Goal: Task Accomplishment & Management: Use online tool/utility

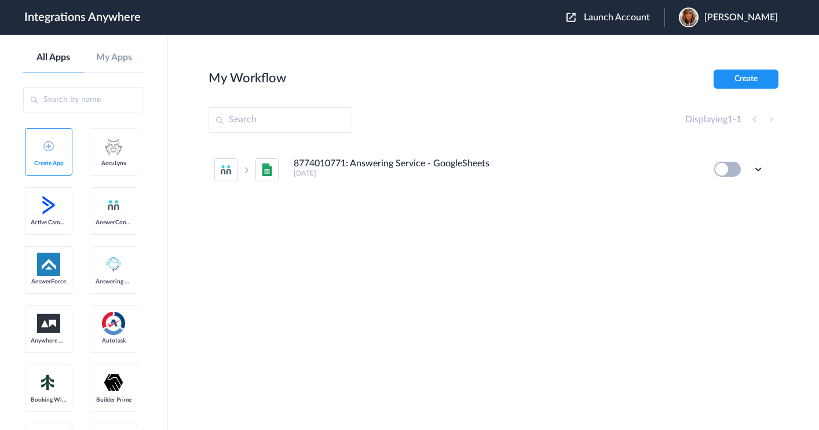
click at [259, 117] on input "text" at bounding box center [280, 119] width 144 height 25
paste input "1260000130"
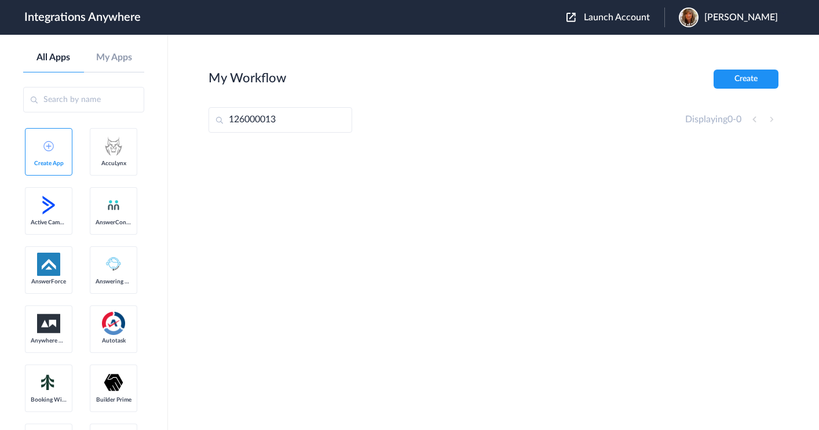
type input "126000013"
click at [633, 20] on span "Launch Account" at bounding box center [617, 17] width 66 height 9
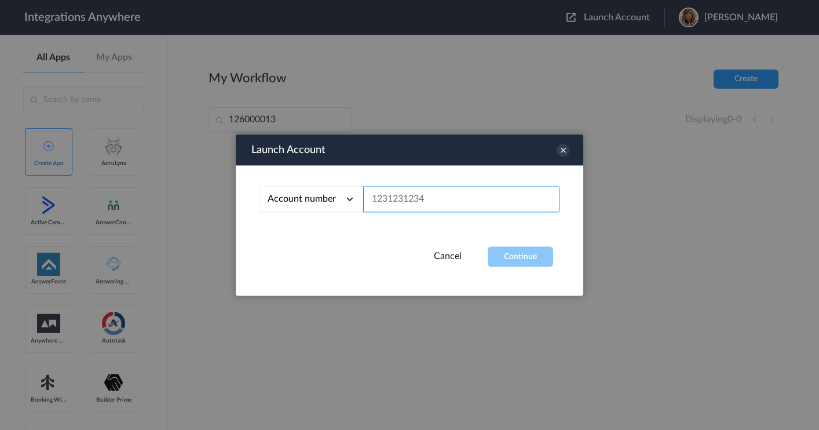
drag, startPoint x: 433, startPoint y: 195, endPoint x: 363, endPoint y: 194, distance: 69.5
click at [363, 194] on input "text" at bounding box center [461, 199] width 197 height 26
paste input "1260000130"
type input "1260000130"
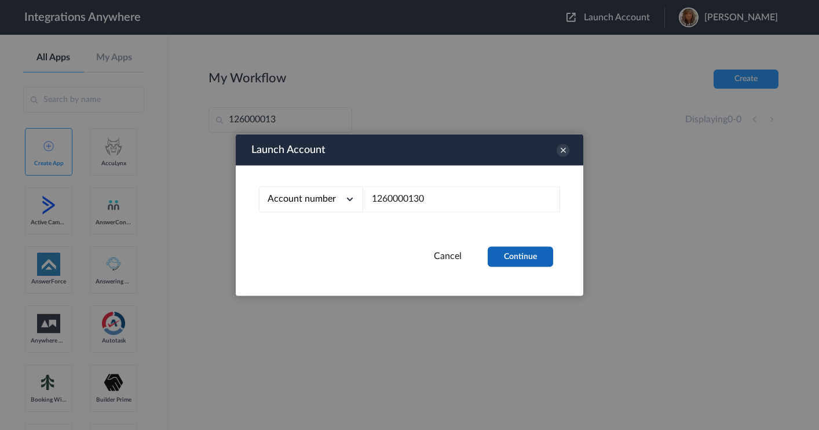
click at [533, 257] on button "Continue" at bounding box center [520, 257] width 65 height 20
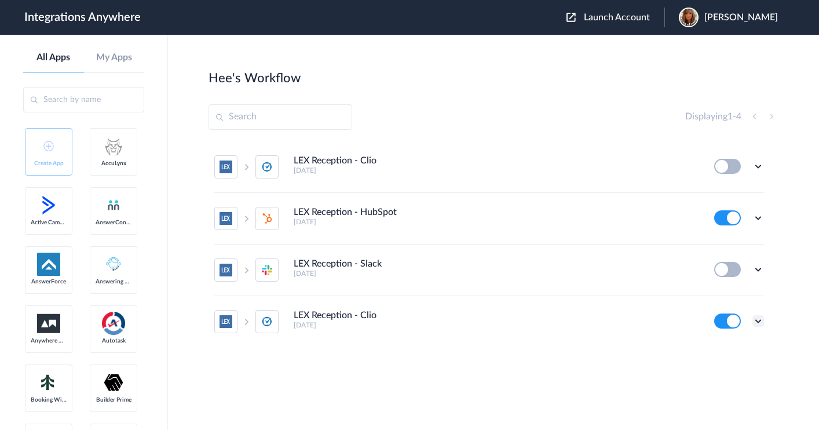
click at [758, 317] on icon at bounding box center [758, 321] width 12 height 12
click at [718, 247] on link "Edit" at bounding box center [711, 250] width 28 height 8
click at [761, 165] on icon at bounding box center [758, 166] width 12 height 12
click at [790, 151] on main "Hee's Workflow Create Displaying 1 - 4 LEX Reception - Clio 6 days ago Edit Tas…" at bounding box center [493, 232] width 651 height 395
click at [758, 164] on icon at bounding box center [758, 166] width 12 height 12
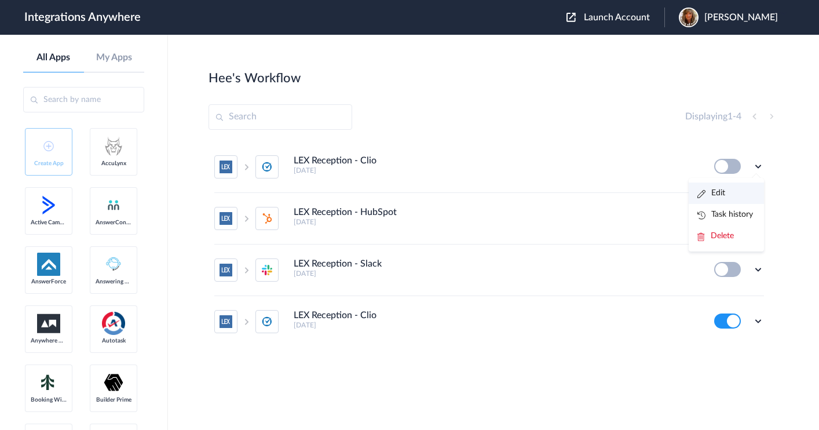
click at [712, 195] on link "Edit" at bounding box center [711, 193] width 28 height 8
click at [758, 163] on icon at bounding box center [758, 166] width 12 height 12
click at [758, 162] on icon at bounding box center [758, 166] width 12 height 12
click at [760, 319] on icon at bounding box center [758, 321] width 12 height 12
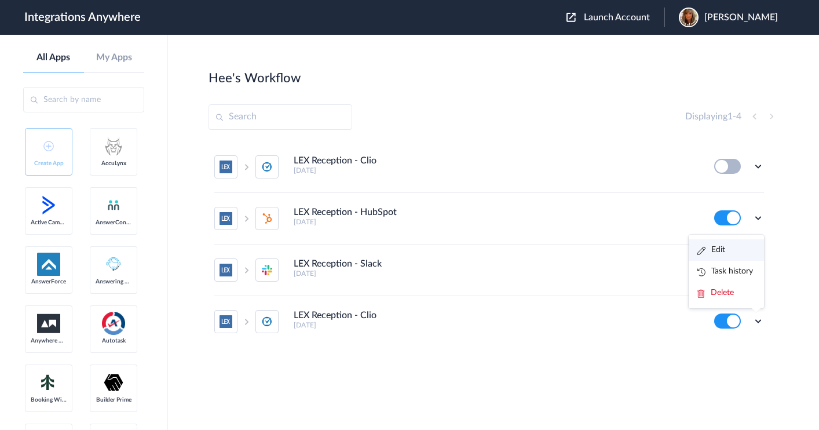
click at [721, 246] on link "Edit" at bounding box center [711, 250] width 28 height 8
click at [758, 164] on icon at bounding box center [758, 166] width 12 height 12
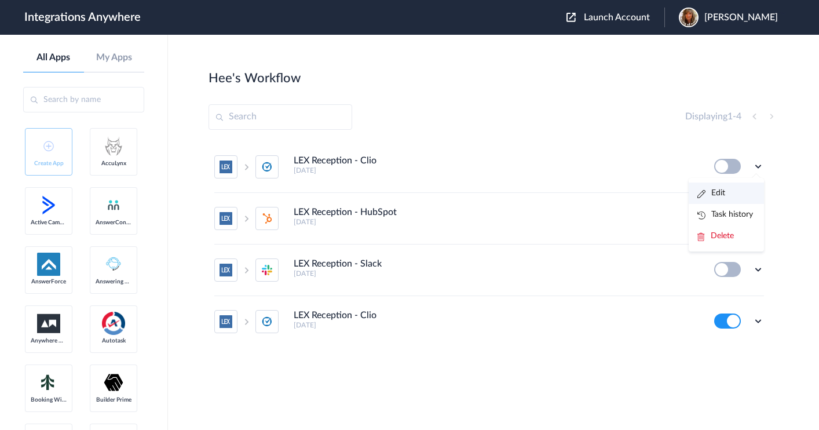
click at [716, 191] on link "Edit" at bounding box center [711, 193] width 28 height 8
click at [759, 164] on icon at bounding box center [758, 166] width 12 height 12
click at [715, 191] on link "Edit" at bounding box center [711, 193] width 28 height 8
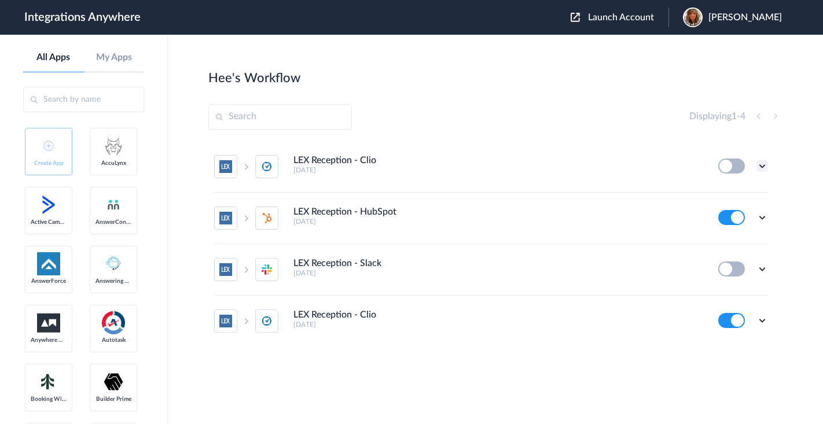
click at [766, 165] on icon at bounding box center [763, 166] width 12 height 12
click at [724, 237] on span "Delete" at bounding box center [726, 236] width 23 height 8
click at [716, 239] on span "Are you sure?" at bounding box center [722, 241] width 41 height 18
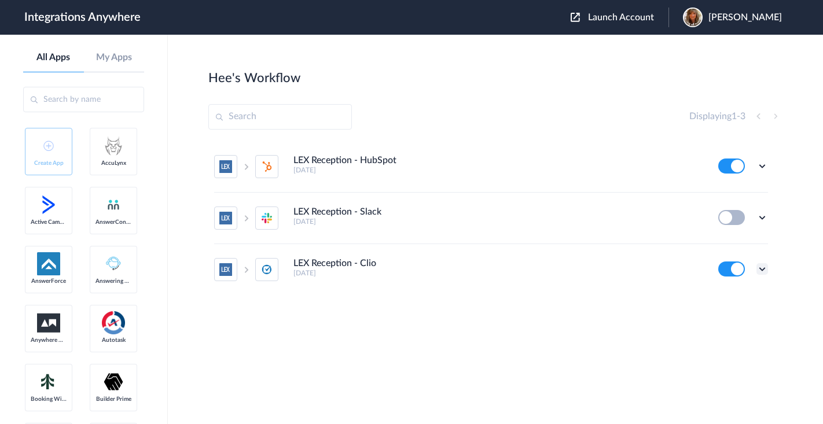
click at [763, 268] on icon at bounding box center [763, 269] width 12 height 12
click at [721, 196] on link "Edit" at bounding box center [716, 198] width 28 height 8
click at [763, 269] on icon at bounding box center [763, 269] width 12 height 12
click at [728, 239] on span "Delete" at bounding box center [726, 241] width 23 height 8
click at [713, 234] on link "Are you sure?" at bounding box center [722, 236] width 41 height 18
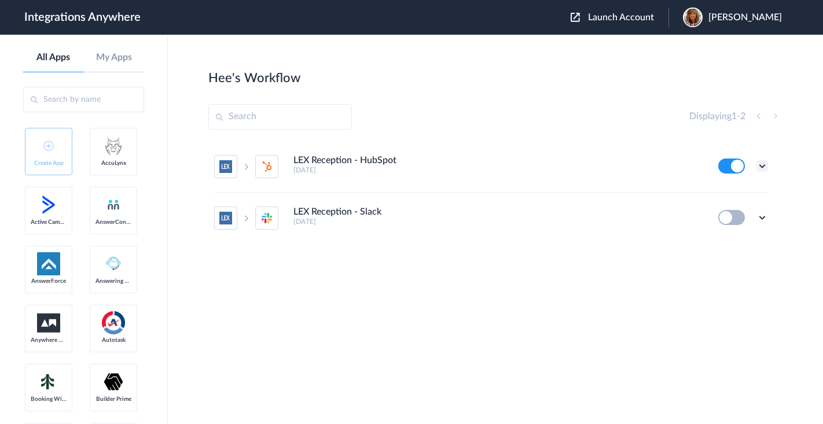
click at [763, 163] on icon at bounding box center [763, 166] width 12 height 12
click at [728, 215] on link "Task history" at bounding box center [730, 214] width 56 height 8
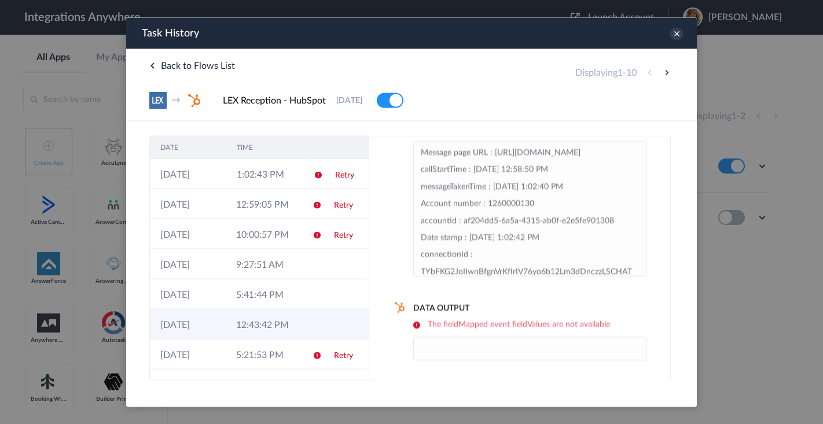
scroll to position [88, 0]
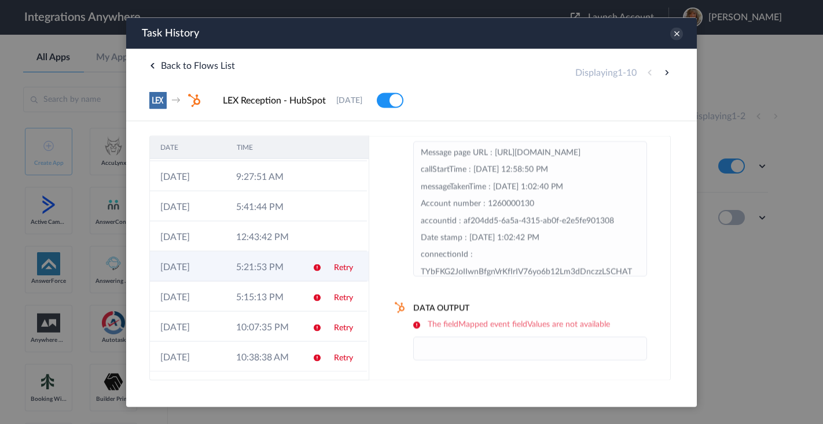
click at [273, 263] on td "5:21:53 PM" at bounding box center [264, 266] width 76 height 30
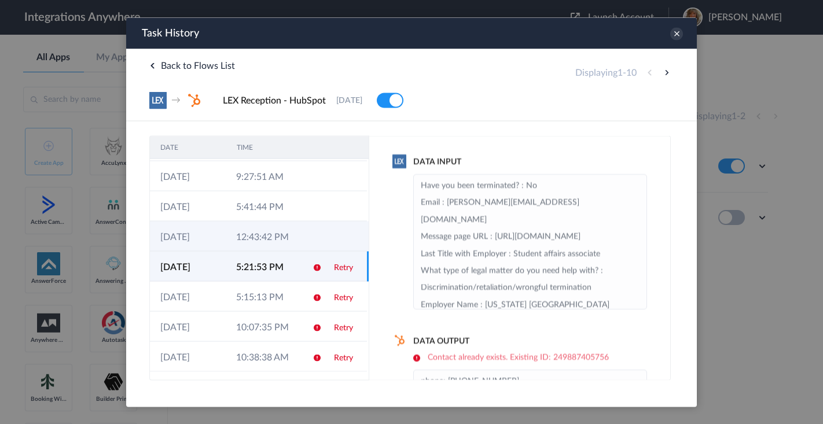
scroll to position [0, 0]
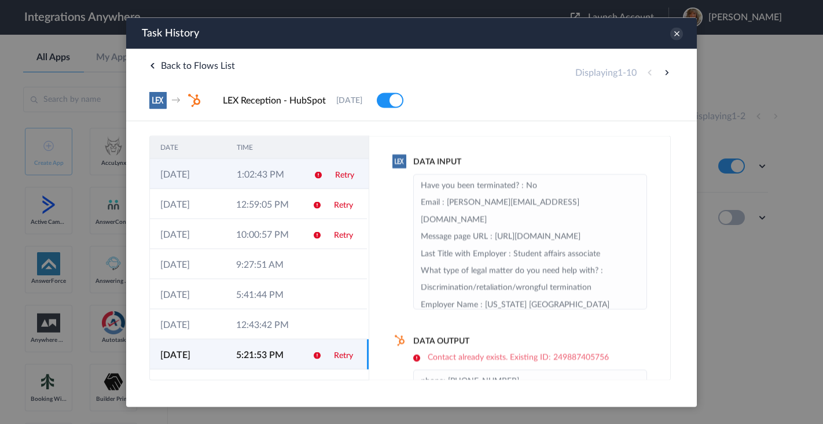
click at [280, 171] on td "1:02:43 PM" at bounding box center [264, 174] width 76 height 30
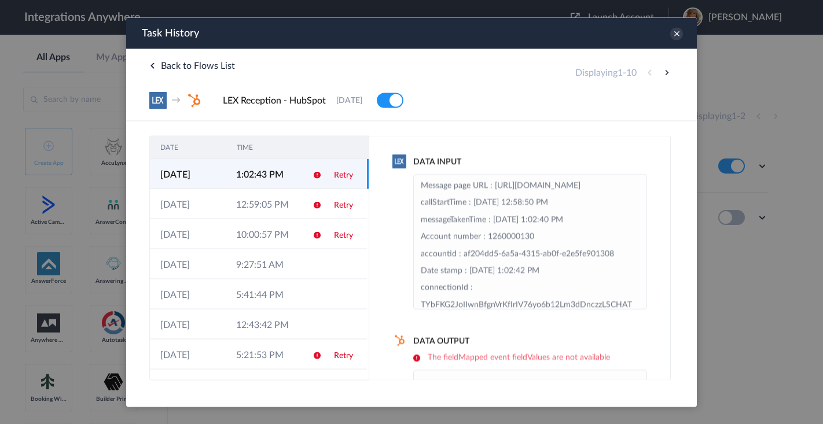
scroll to position [34, 0]
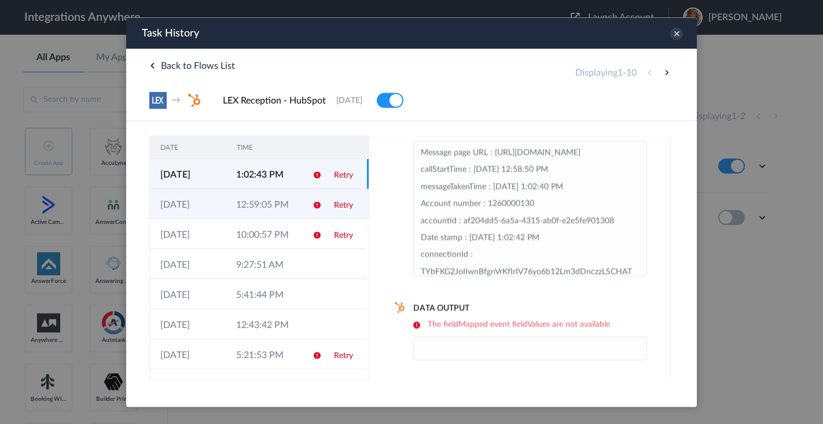
click at [246, 204] on td "12:59:05 PM" at bounding box center [264, 204] width 76 height 30
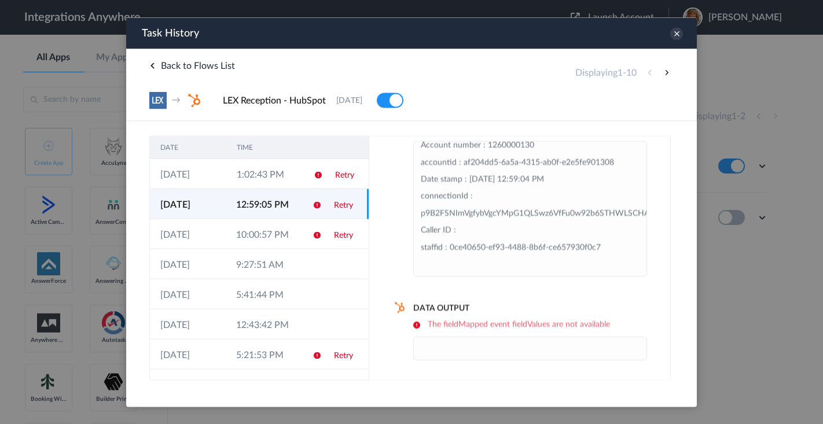
scroll to position [109, 0]
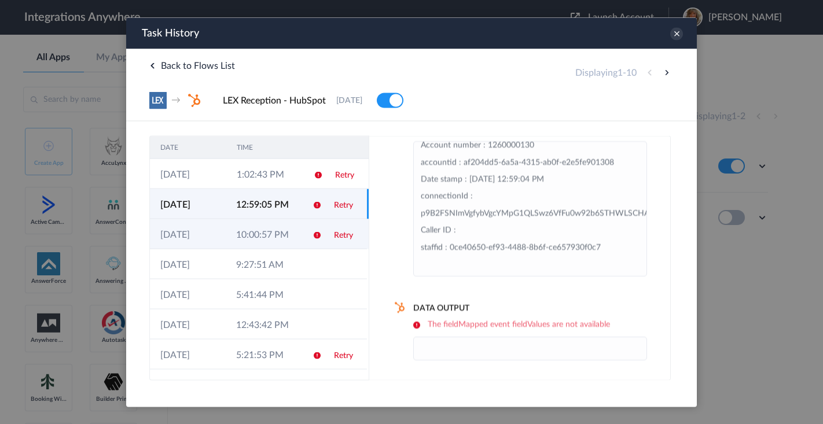
click at [266, 233] on td "10:00:57 PM" at bounding box center [264, 234] width 76 height 30
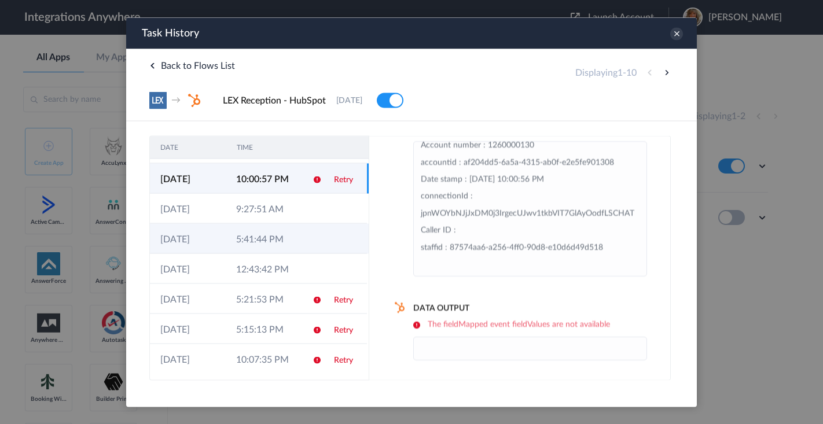
scroll to position [60, 0]
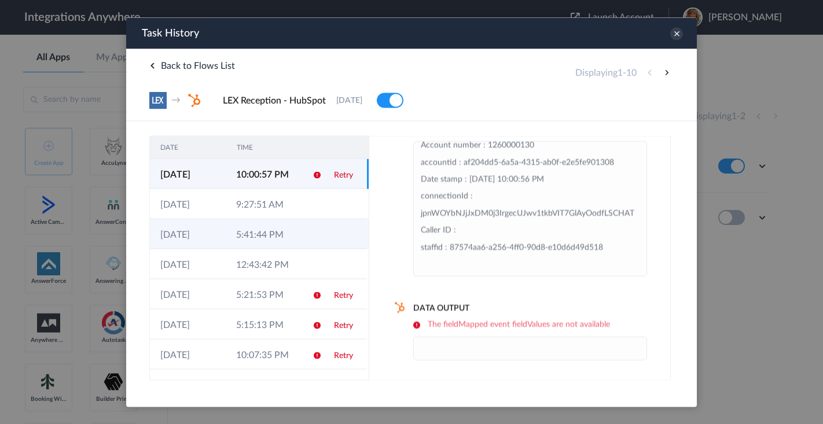
click at [248, 232] on td "5:41:44 PM" at bounding box center [264, 234] width 76 height 30
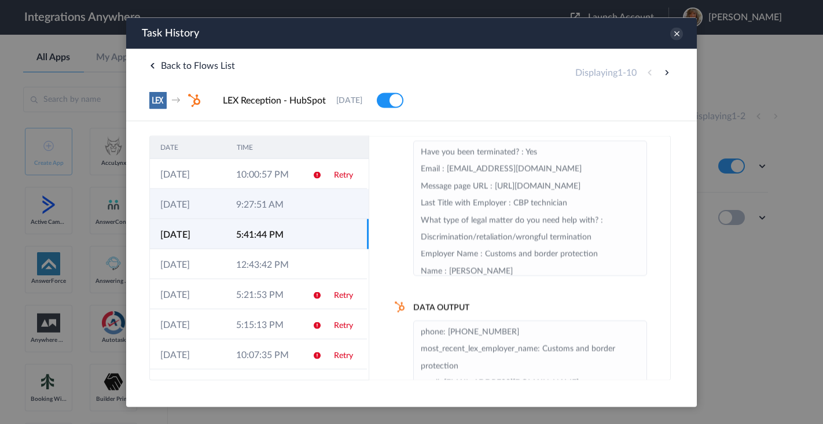
click at [249, 204] on td "9:27:51 AM" at bounding box center [264, 204] width 76 height 30
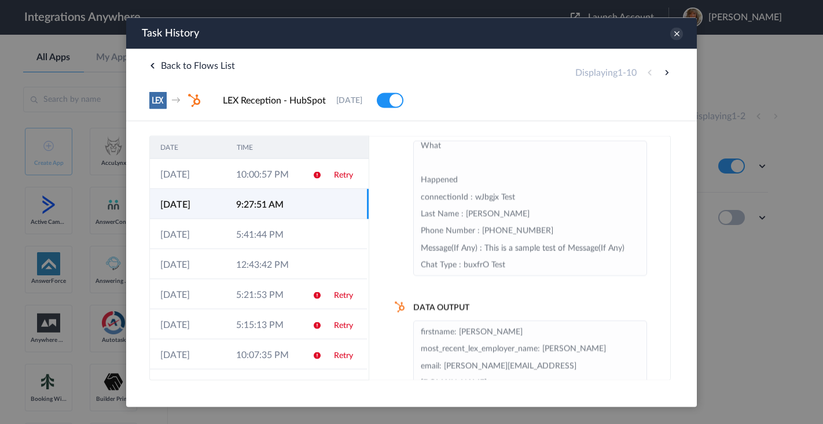
scroll to position [501, 0]
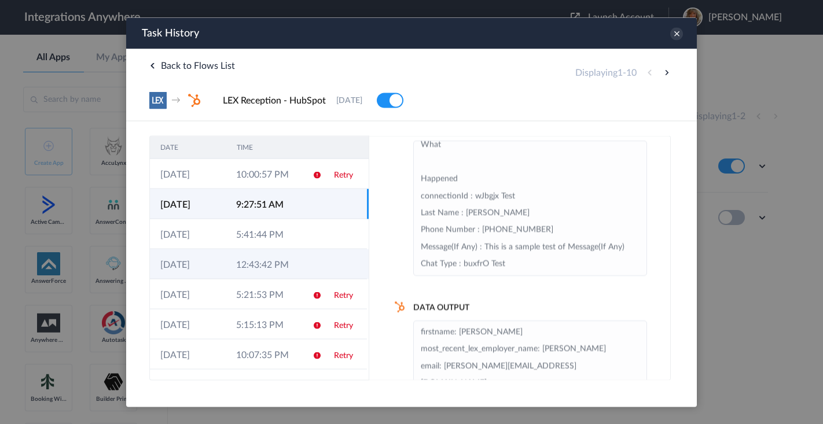
click at [280, 266] on td "12:43:42 PM" at bounding box center [264, 264] width 76 height 30
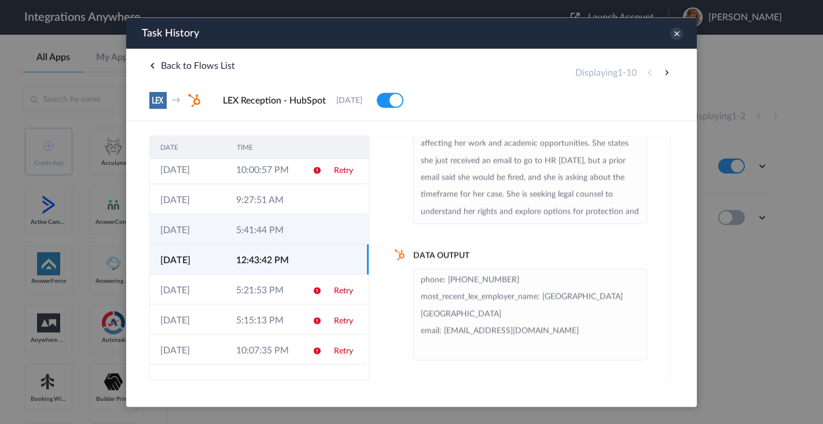
scroll to position [71, 0]
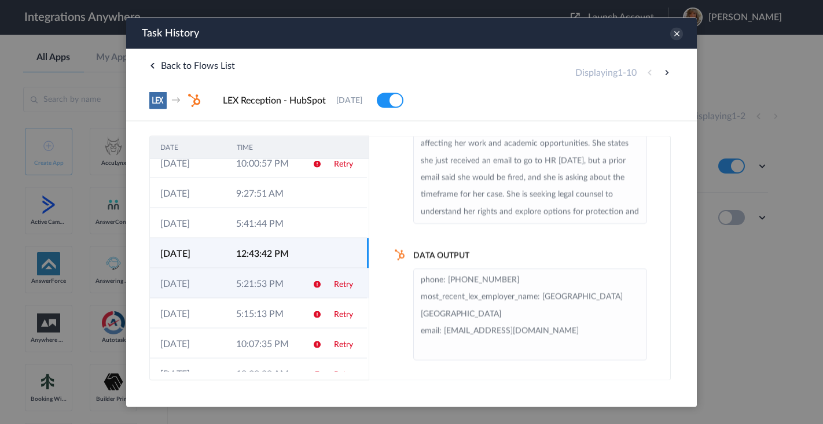
click at [259, 288] on td "5:21:53 PM" at bounding box center [264, 283] width 76 height 30
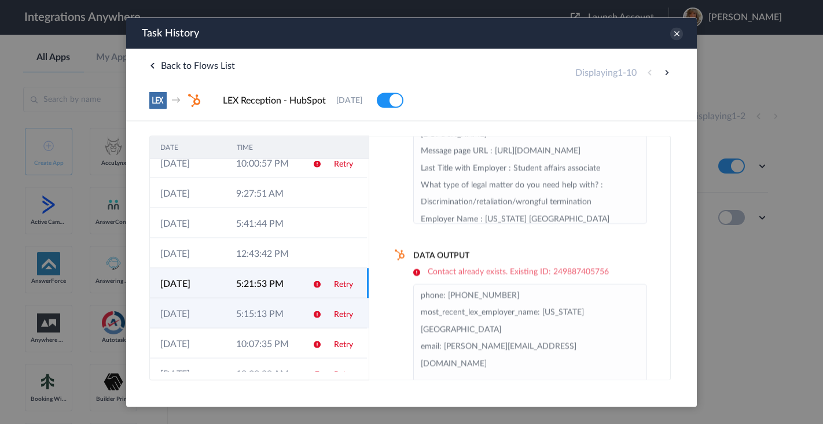
click at [255, 316] on td "5:15:13 PM" at bounding box center [264, 313] width 76 height 30
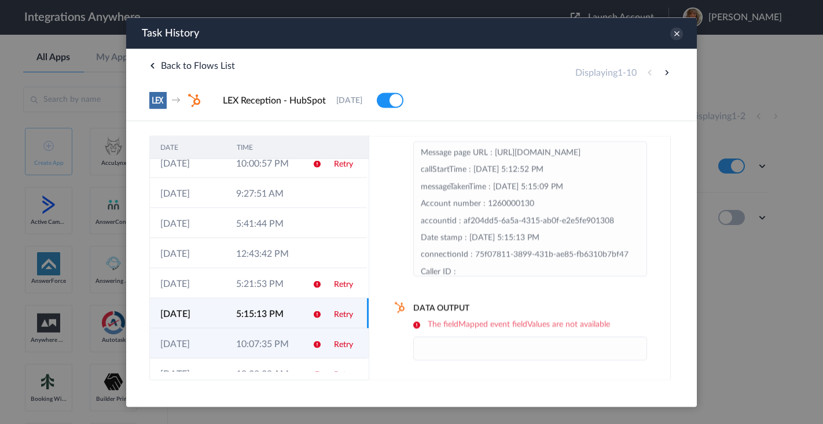
click at [259, 345] on td "10:07:35 PM" at bounding box center [264, 343] width 76 height 30
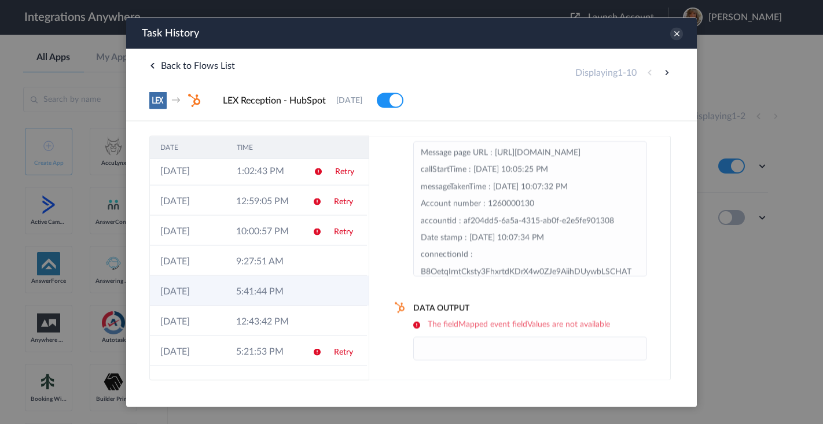
scroll to position [2, 0]
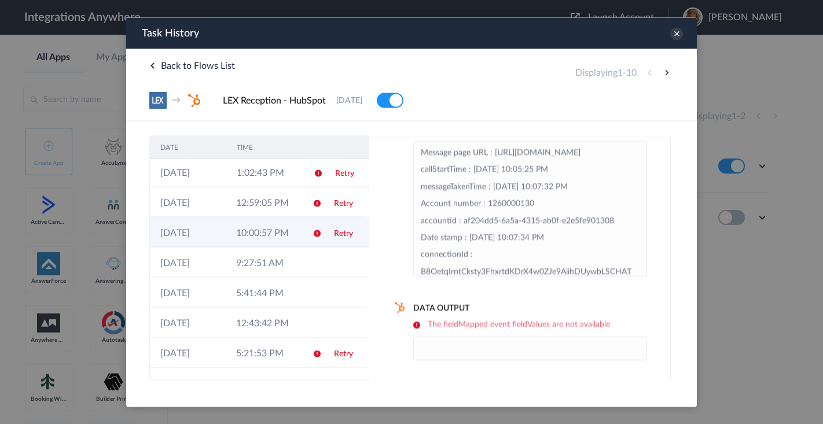
click at [262, 235] on td "10:00:57 PM" at bounding box center [264, 232] width 76 height 30
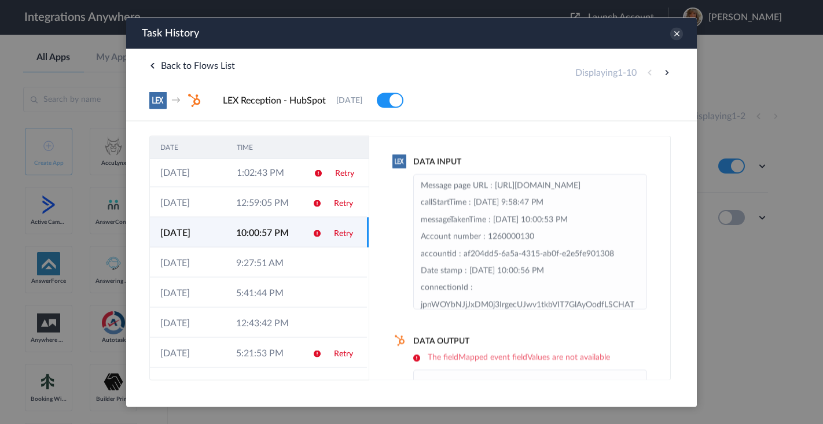
scroll to position [34, 0]
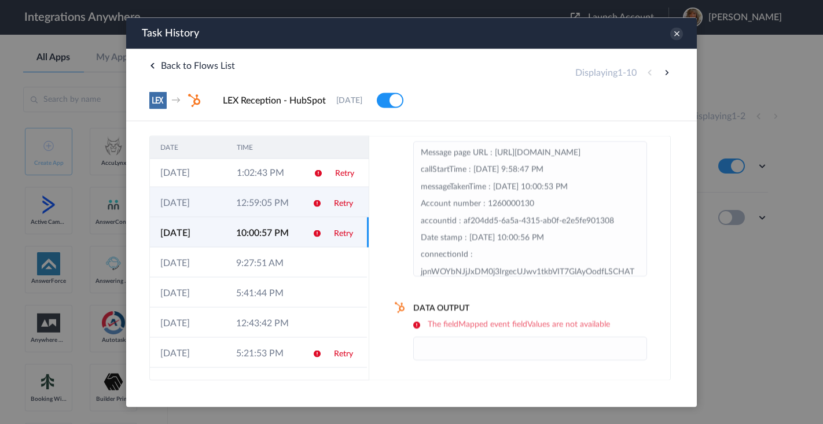
click at [276, 205] on td "12:59:05 PM" at bounding box center [264, 202] width 76 height 30
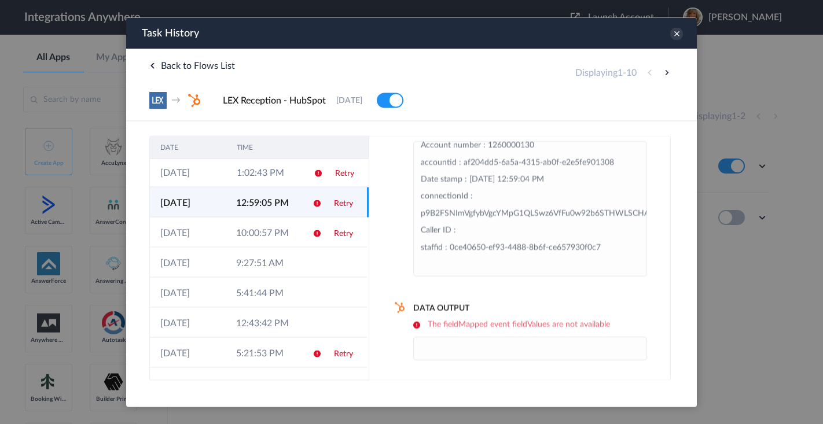
scroll to position [109, 0]
click at [265, 169] on td "1:02:43 PM" at bounding box center [264, 172] width 76 height 30
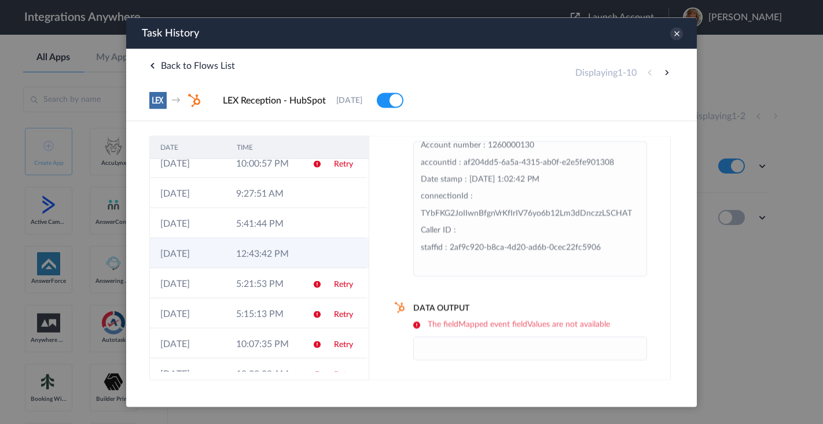
scroll to position [88, 0]
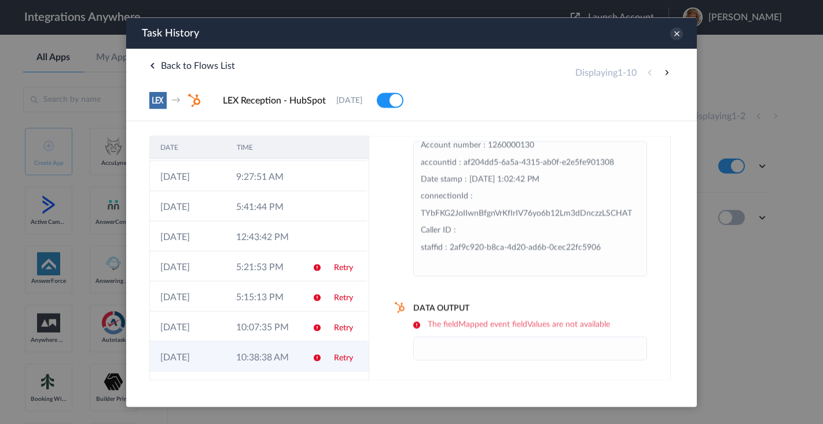
click at [247, 352] on td "10:38:38 AM" at bounding box center [264, 357] width 76 height 30
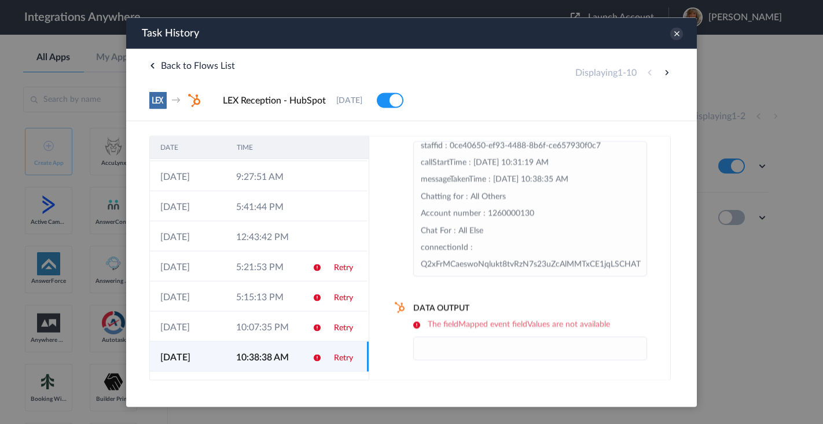
scroll to position [288, 0]
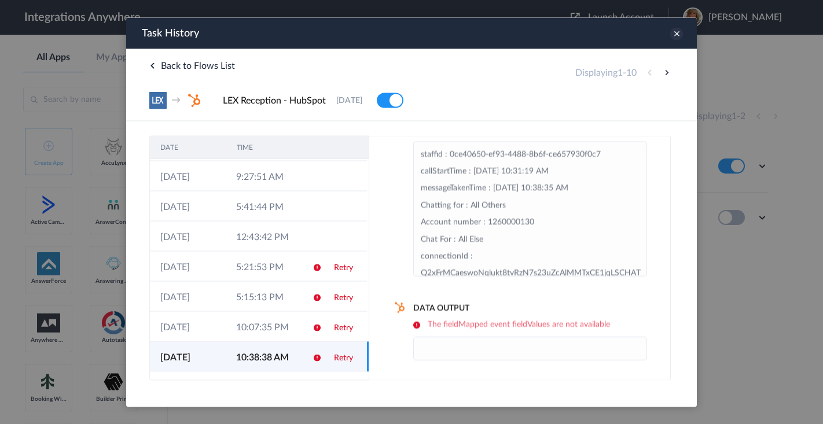
click at [678, 35] on icon at bounding box center [677, 33] width 13 height 13
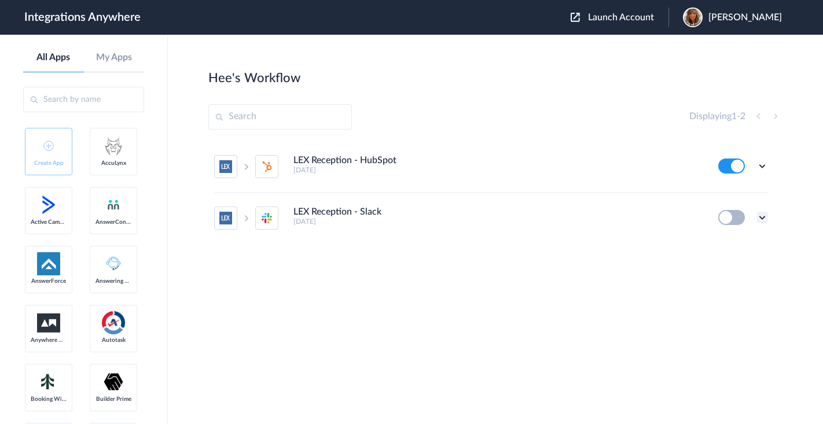
click at [764, 213] on icon at bounding box center [763, 218] width 12 height 12
click at [727, 263] on link "Task history" at bounding box center [730, 266] width 56 height 8
click at [763, 213] on icon at bounding box center [763, 218] width 12 height 12
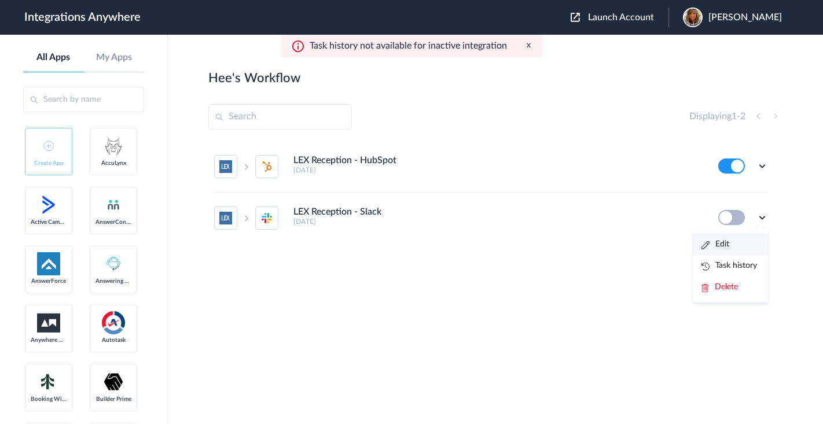
click at [712, 251] on li "Edit" at bounding box center [730, 244] width 75 height 21
click at [755, 160] on div "Edit Task history Delete" at bounding box center [744, 166] width 50 height 15
click at [763, 166] on icon at bounding box center [763, 166] width 12 height 12
click at [723, 195] on link "Edit" at bounding box center [716, 193] width 28 height 8
click at [764, 163] on icon at bounding box center [763, 166] width 12 height 12
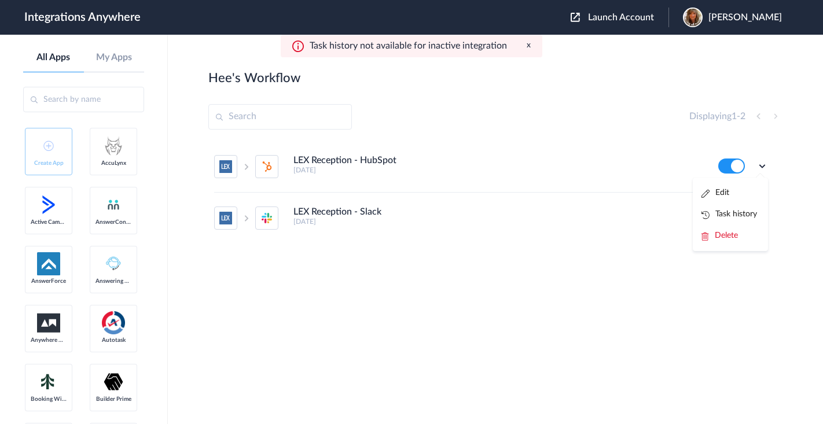
click at [508, 331] on section "Hee's Workflow Create Displaying 1 - 2 LEX Reception - HubSpot 9 months ago Edi…" at bounding box center [495, 264] width 574 height 390
click at [764, 217] on icon at bounding box center [763, 218] width 12 height 12
click at [723, 246] on link "Edit" at bounding box center [716, 244] width 28 height 8
click at [766, 216] on icon at bounding box center [763, 218] width 12 height 12
click at [726, 288] on span "Delete" at bounding box center [726, 287] width 23 height 8
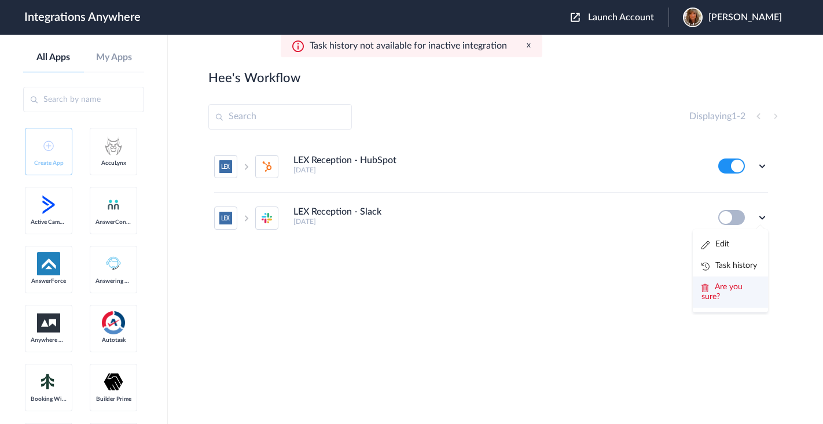
click at [708, 292] on icon at bounding box center [705, 288] width 7 height 8
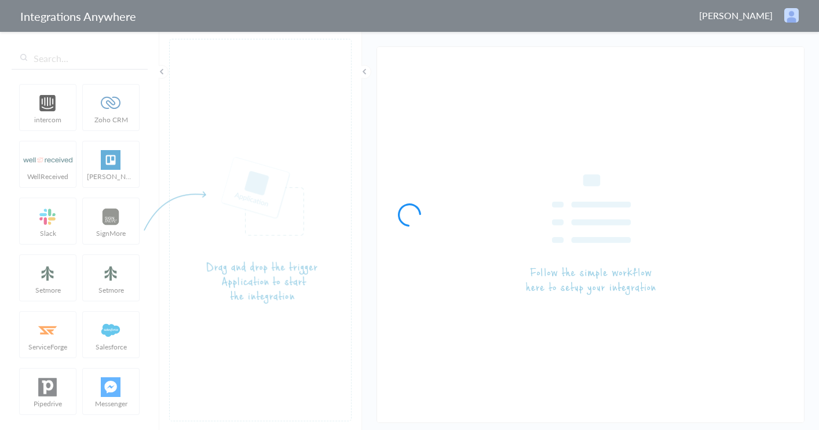
type input "LEX Reception - Clio"
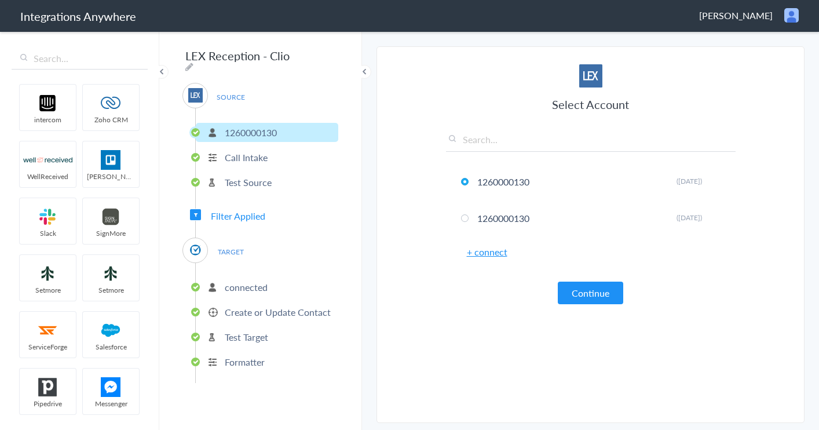
click at [224, 245] on span "TARGET" at bounding box center [230, 252] width 44 height 16
click at [235, 245] on span "TARGET" at bounding box center [230, 252] width 44 height 16
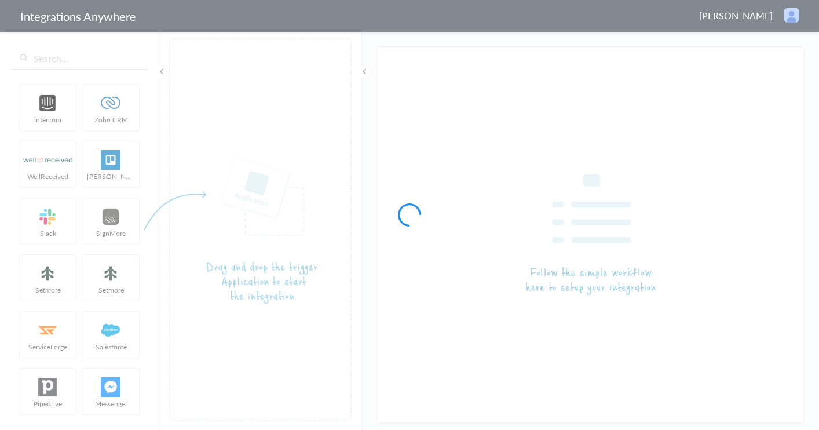
type input "LEX Reception - Clio"
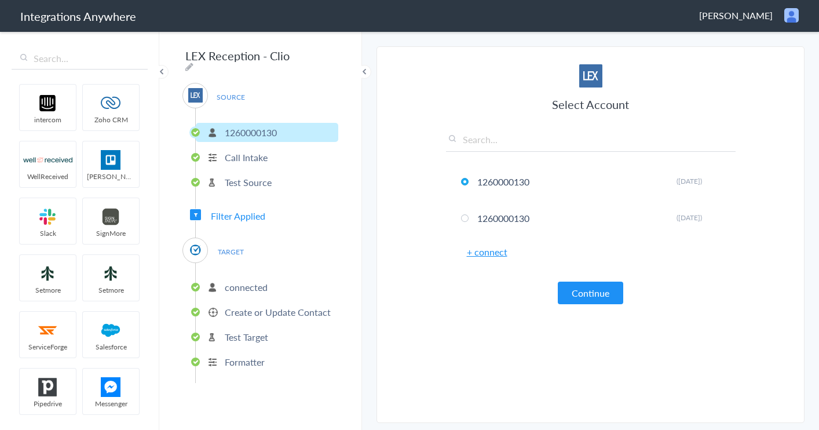
click at [225, 250] on span "TARGET" at bounding box center [230, 252] width 44 height 16
click at [195, 244] on img at bounding box center [195, 250] width 14 height 14
click at [235, 244] on span "TARGET" at bounding box center [230, 252] width 44 height 16
click at [246, 283] on p "connected" at bounding box center [246, 286] width 43 height 13
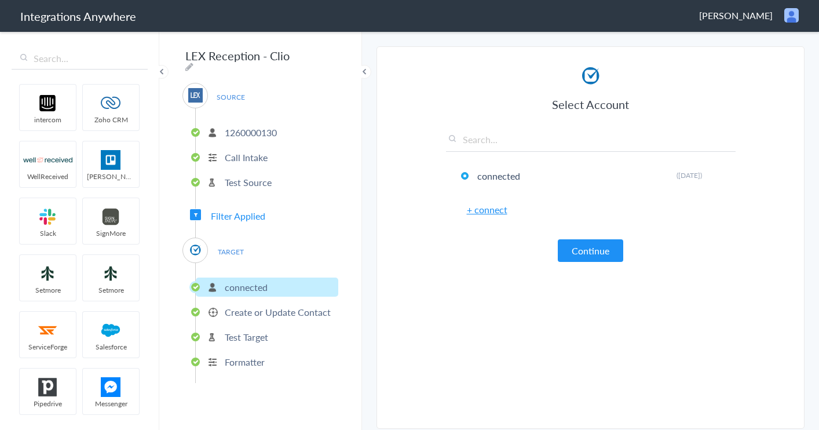
click at [244, 307] on p "Create or Update Contact" at bounding box center [278, 311] width 106 height 13
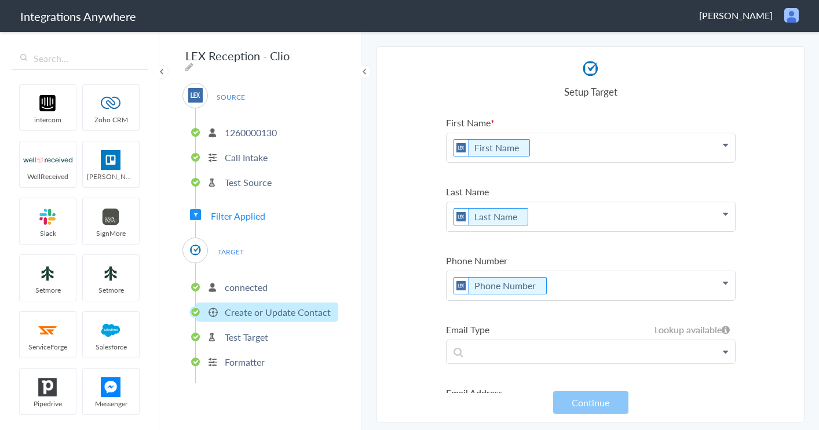
click at [244, 330] on p "Test Target" at bounding box center [246, 336] width 43 height 13
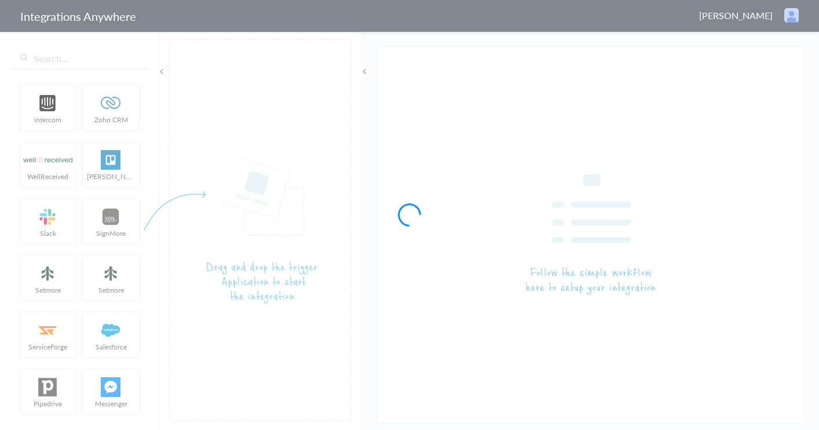
type input "LEX Reception - Clio"
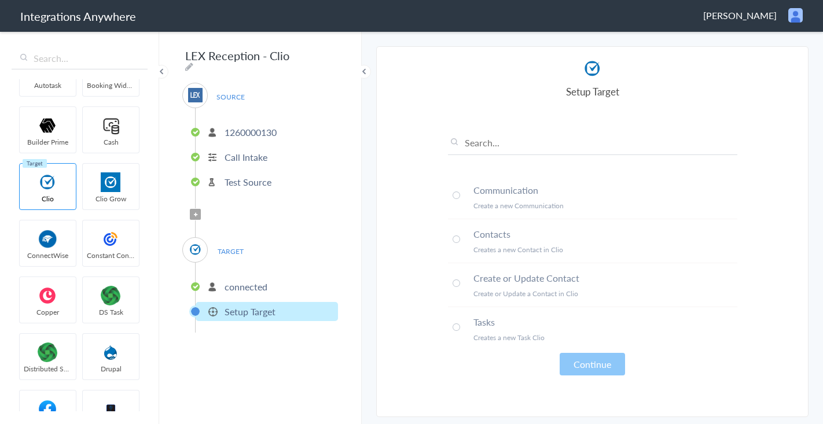
scroll to position [785, 0]
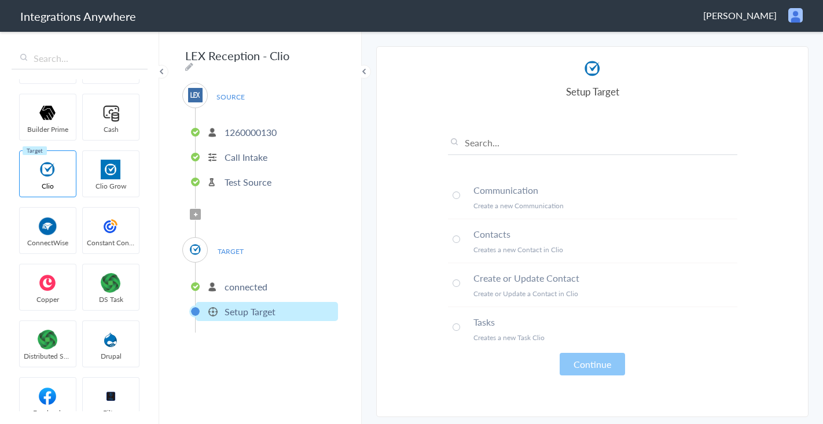
click at [744, 57] on section "Select Account 1260000130 Rename Delete (7 days ago) 1260000130 Rename Delete (…" at bounding box center [592, 231] width 433 height 371
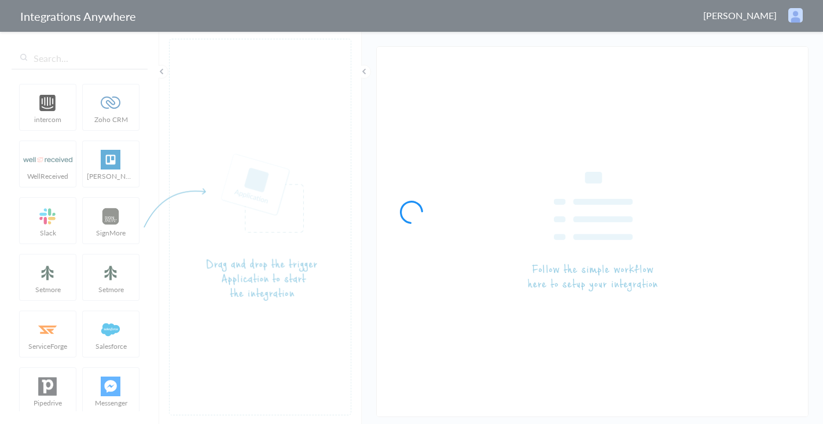
type input "LEX Reception - Clio"
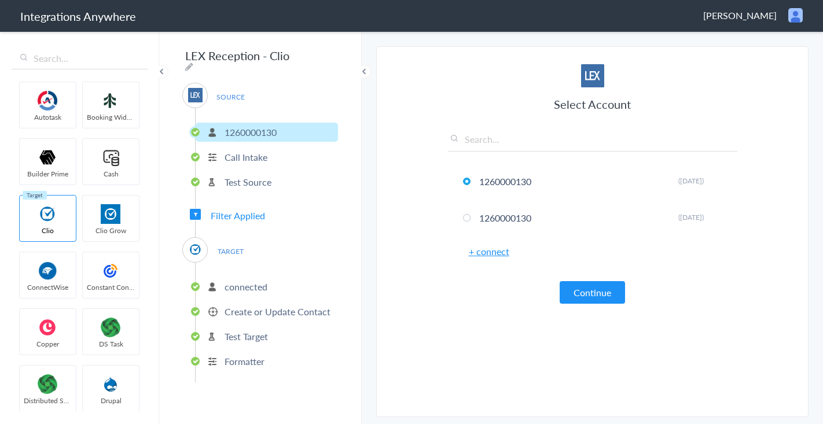
scroll to position [742, 0]
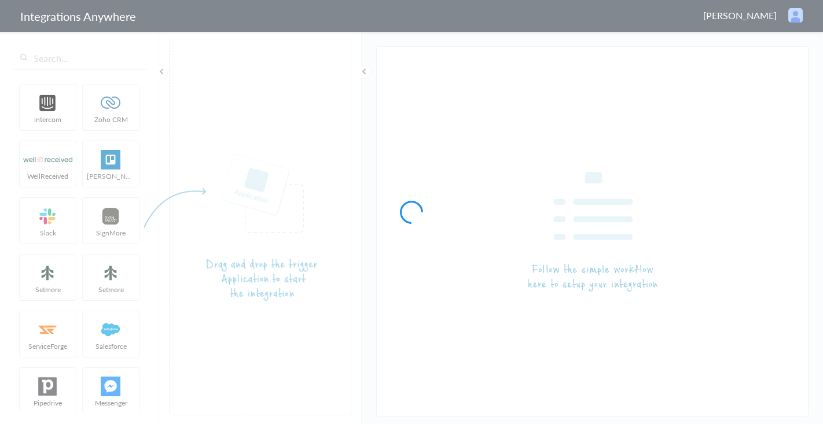
type input "LEX Reception - Slack"
type input "LEX Reception - HubSpot"
type input "LEX Reception - Slack"
